Goal: Task Accomplishment & Management: Manage account settings

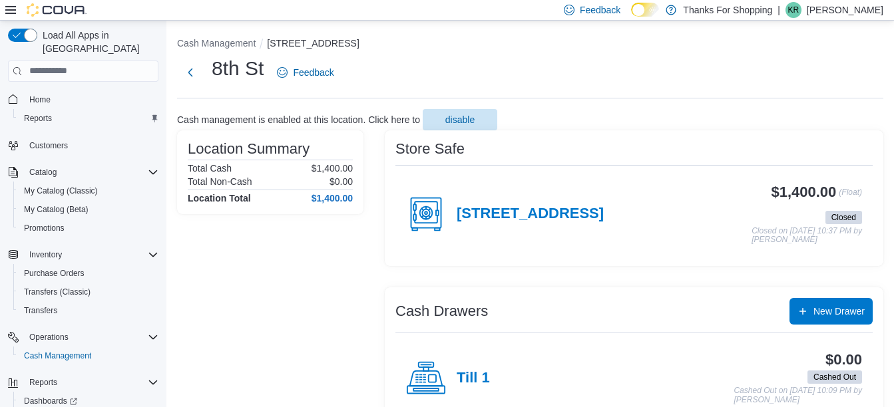
click at [655, 9] on p "[PERSON_NAME]" at bounding box center [845, 10] width 77 height 16
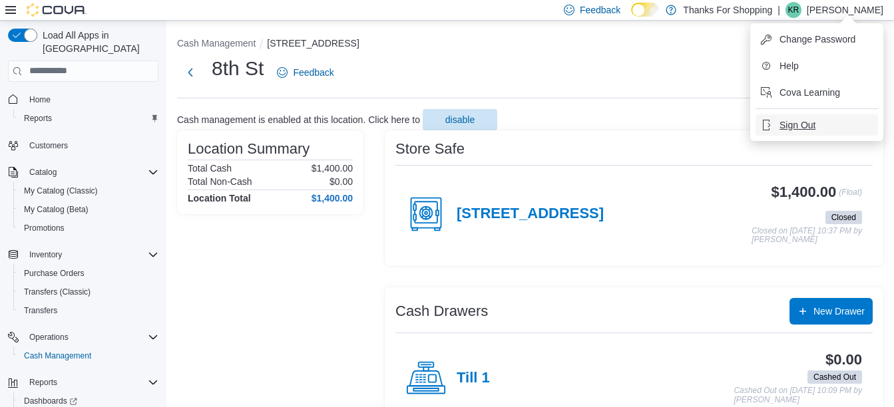
click at [655, 127] on button "Sign Out" at bounding box center [816, 124] width 122 height 21
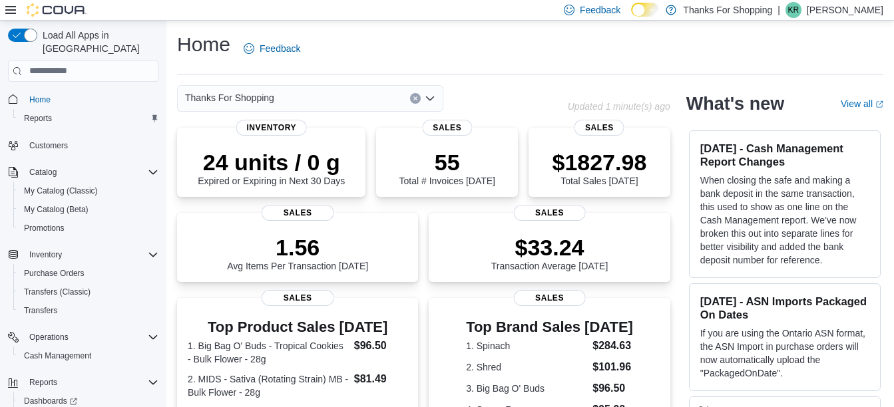
click at [869, 5] on p "[PERSON_NAME]" at bounding box center [845, 10] width 77 height 16
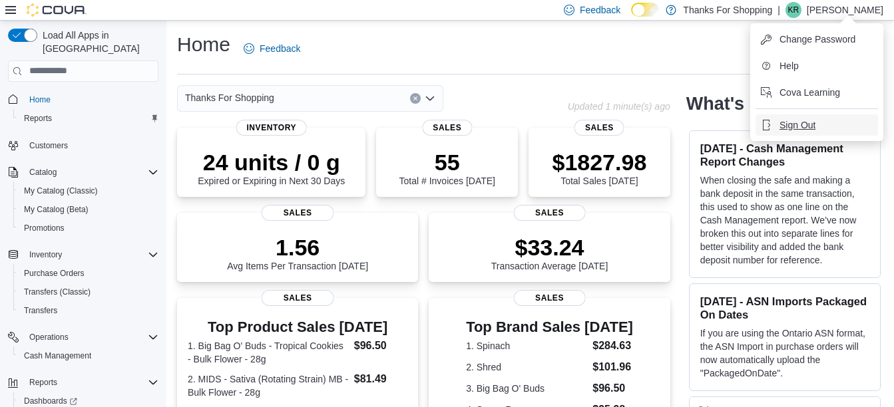
click at [851, 131] on button "Sign Out" at bounding box center [816, 124] width 122 height 21
